Goal: Go to known website: Access a specific website the user already knows

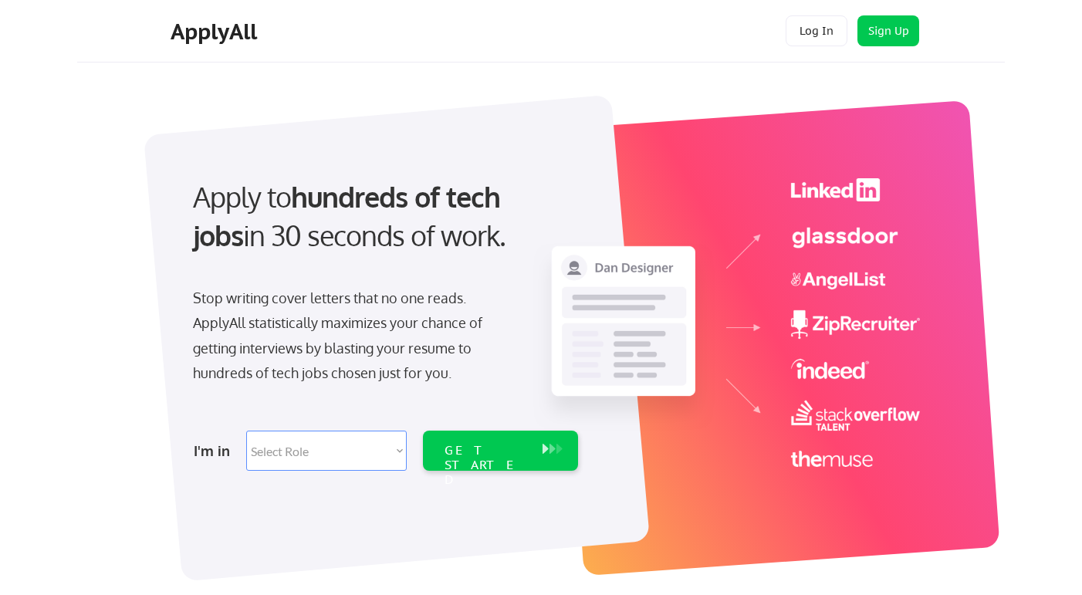
click at [103, 282] on div "Apply to hundreds of tech jobs in 30 seconds of work. Stop writing cover letter…" at bounding box center [548, 329] width 914 height 511
click at [456, 204] on strong "hundreds of tech jobs" at bounding box center [350, 215] width 314 height 73
click at [808, 45] on button "Log In" at bounding box center [817, 30] width 62 height 31
click at [819, 28] on button "Log In" at bounding box center [817, 30] width 62 height 31
